Goal: Entertainment & Leisure: Consume media (video, audio)

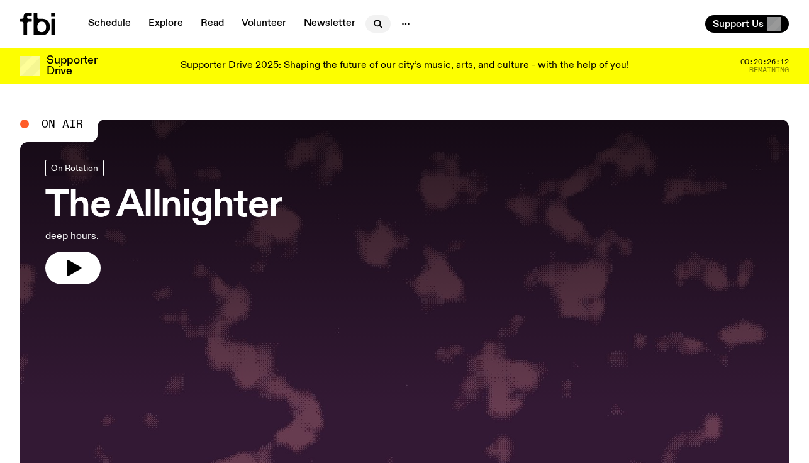
click at [376, 28] on icon "button" at bounding box center [378, 23] width 15 height 15
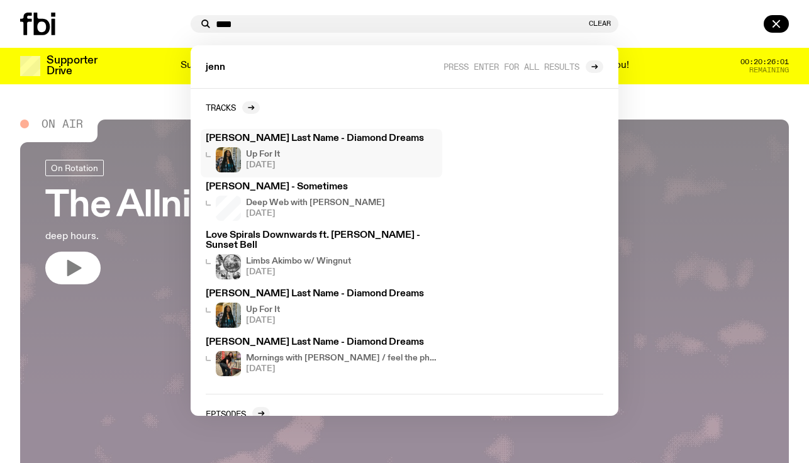
type input "****"
click at [313, 145] on div "[PERSON_NAME] Last Name - Diamond Dreams Up For It [DATE]" at bounding box center [321, 153] width 231 height 38
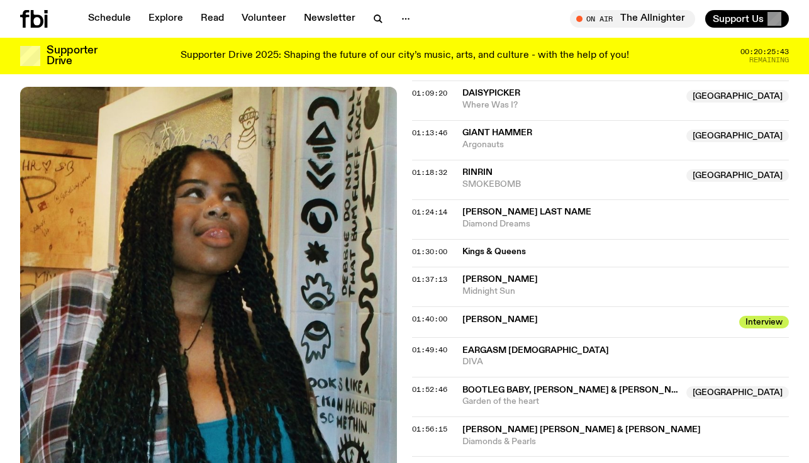
scroll to position [939, 0]
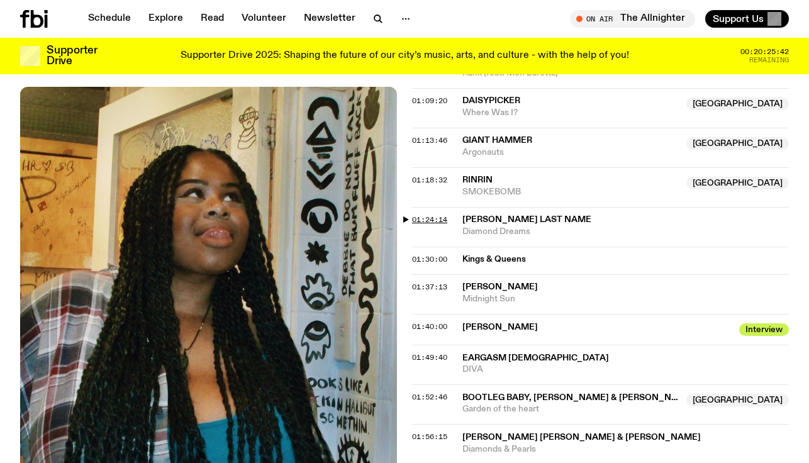
click at [414, 215] on span "01:24:14" at bounding box center [429, 220] width 35 height 10
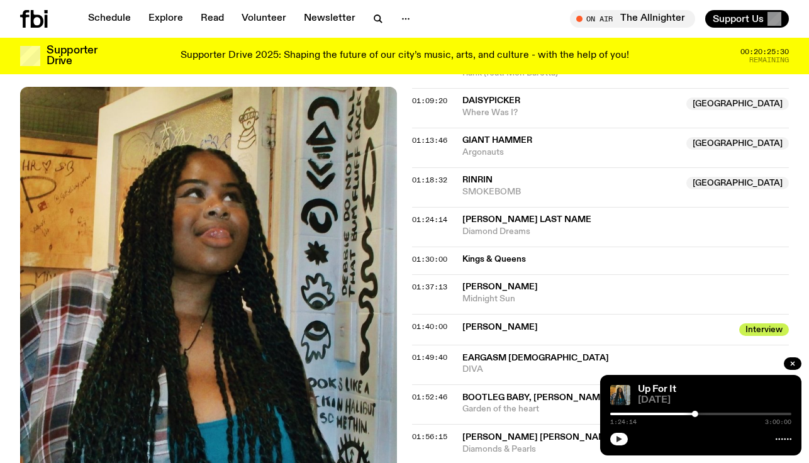
click at [617, 433] on button "button" at bounding box center [619, 439] width 18 height 13
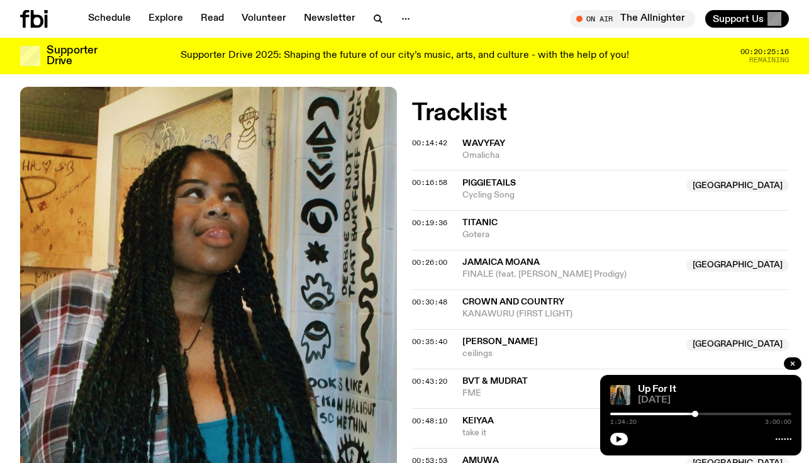
scroll to position [469, 0]
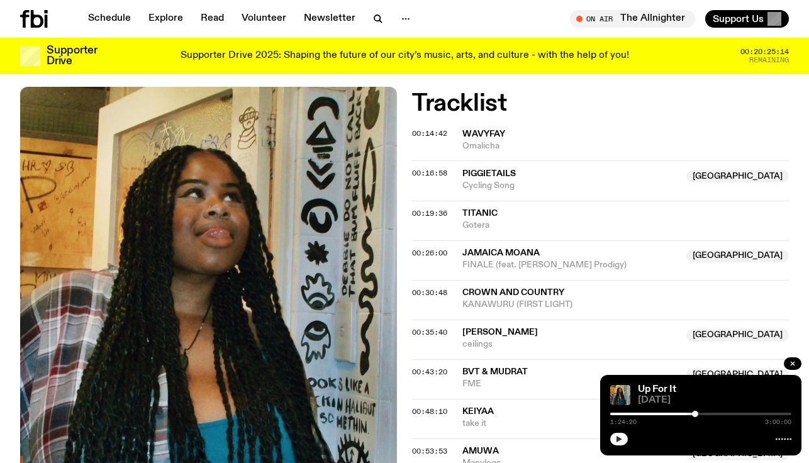
click at [626, 438] on button "button" at bounding box center [619, 439] width 18 height 13
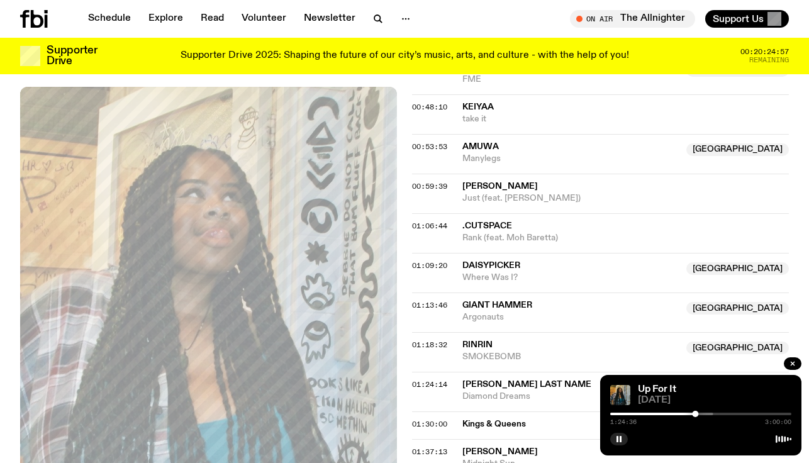
scroll to position [772, 0]
click at [698, 415] on div at bounding box center [697, 414] width 6 height 6
click at [695, 414] on div at bounding box center [695, 414] width 6 height 6
click at [696, 414] on div at bounding box center [696, 414] width 6 height 6
